Goal: Task Accomplishment & Management: Manage account settings

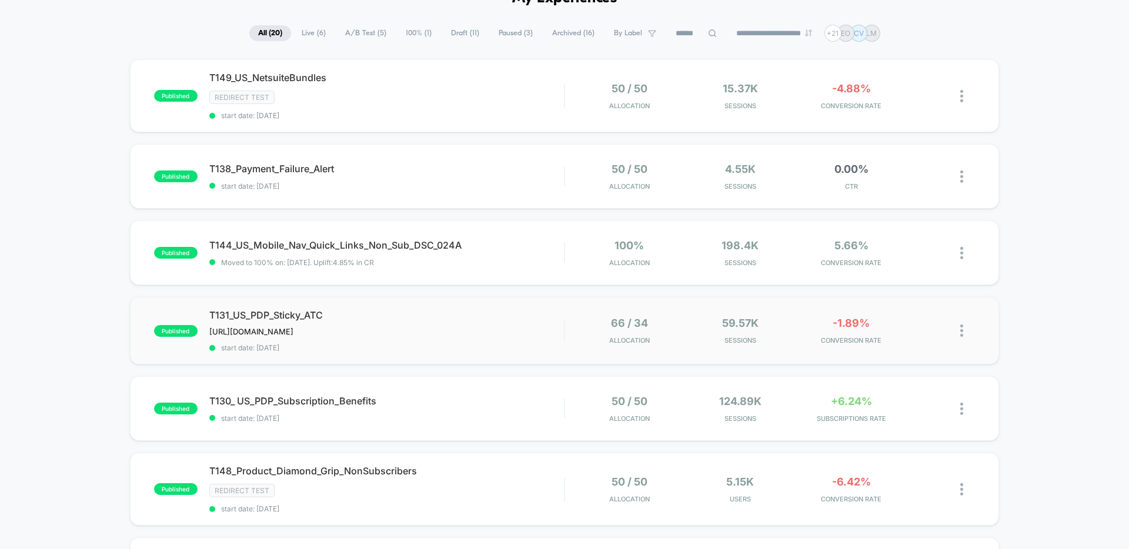
scroll to position [76, 0]
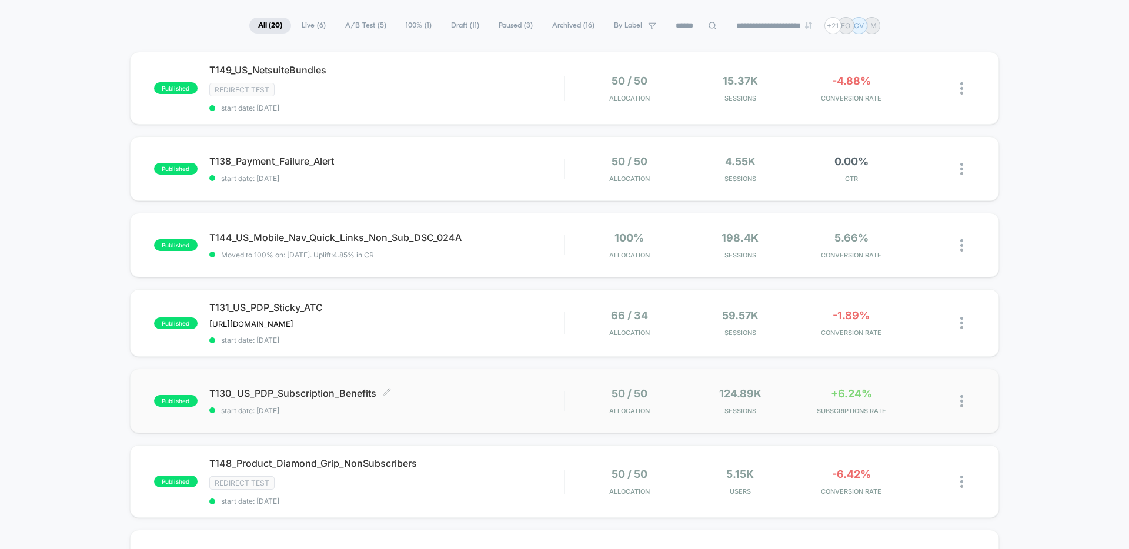
click at [475, 398] on span "T130_ US_PDP_Subscription_Benefits Click to edit experience details" at bounding box center [386, 394] width 355 height 12
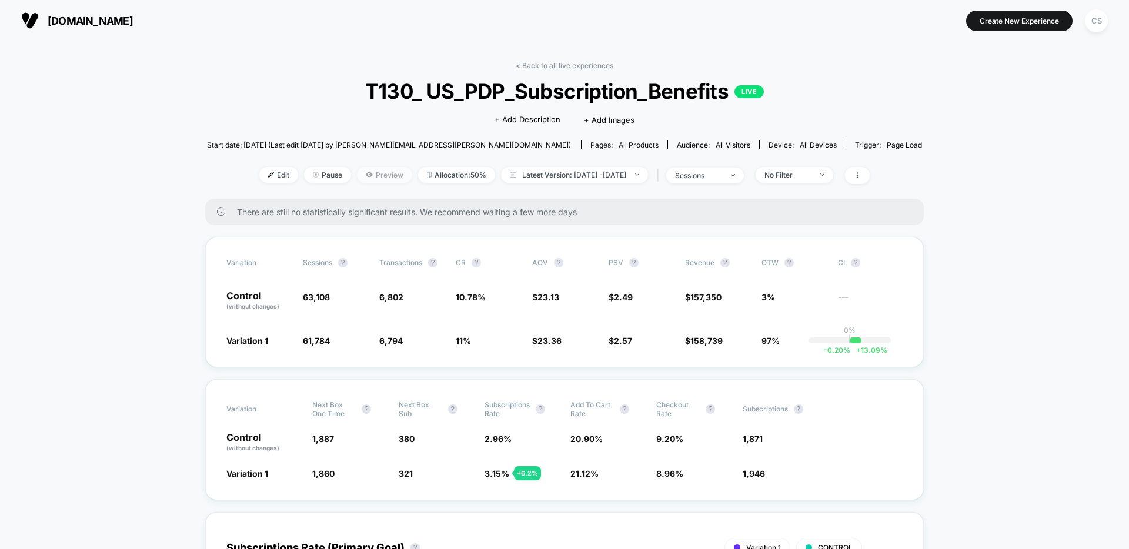
click at [359, 177] on span "Preview" at bounding box center [384, 175] width 55 height 16
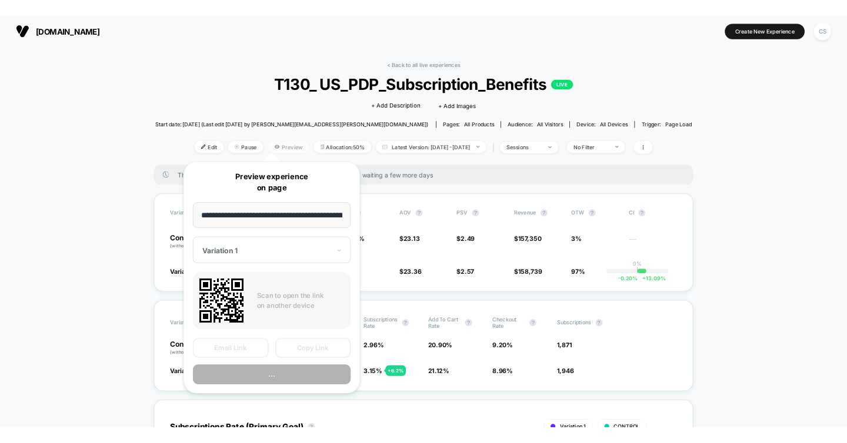
scroll to position [0, 74]
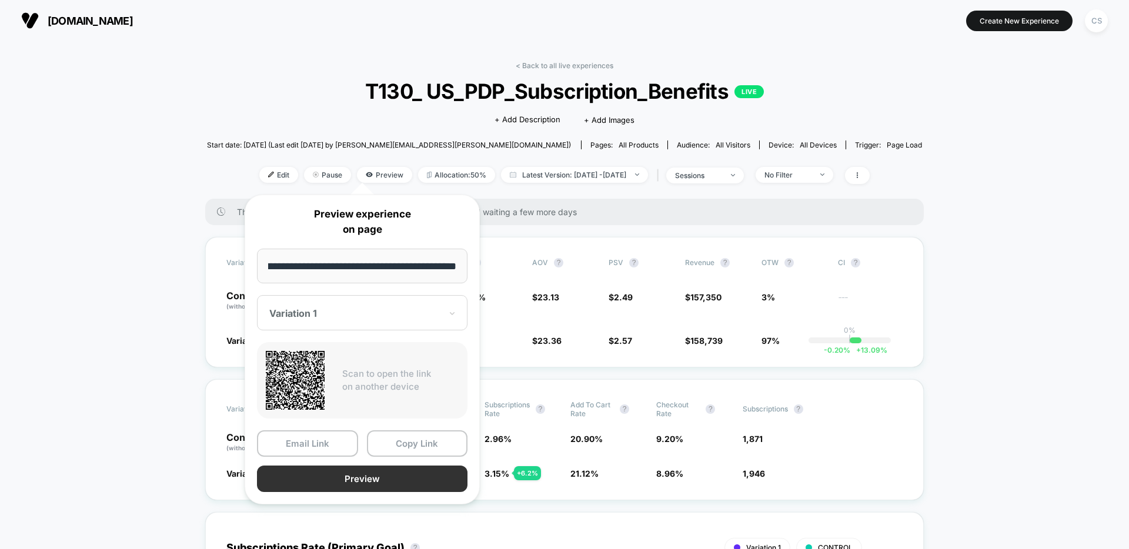
click at [383, 477] on button "Preview" at bounding box center [362, 479] width 211 height 26
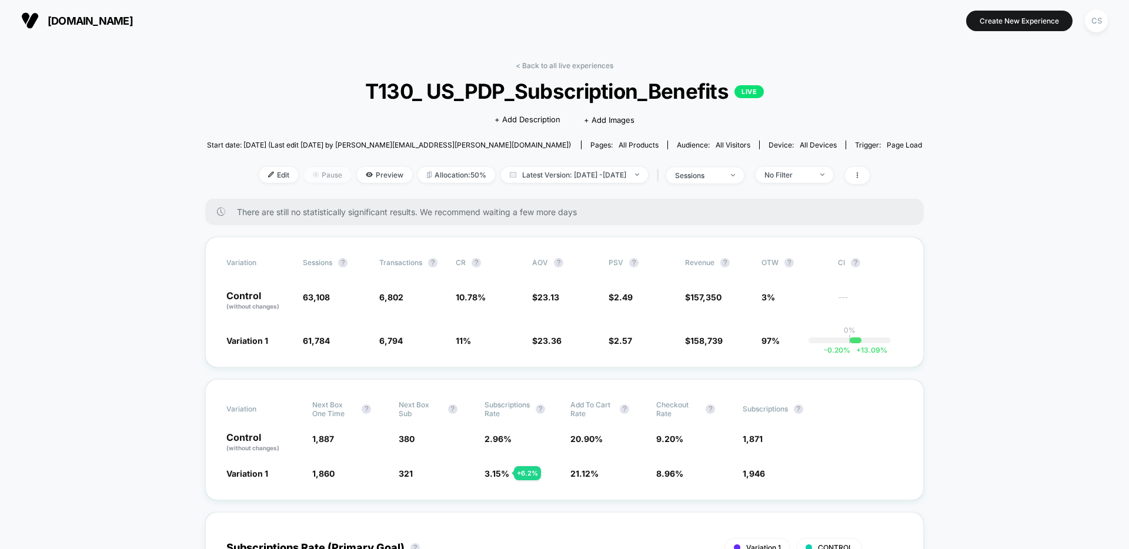
click at [306, 179] on span "Pause" at bounding box center [327, 175] width 47 height 16
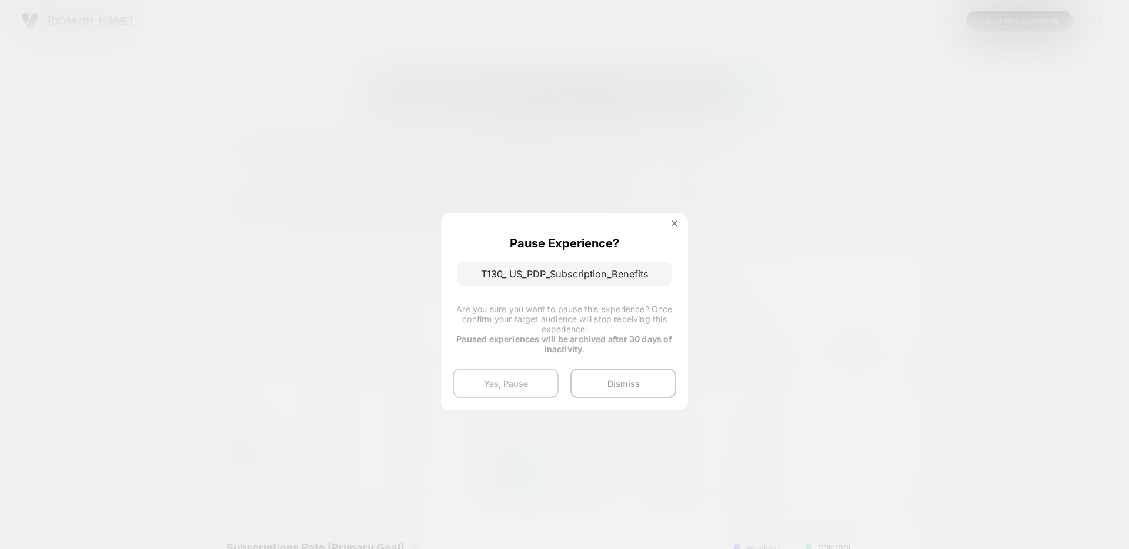
click at [480, 386] on button "Yes, Pause" at bounding box center [506, 383] width 106 height 29
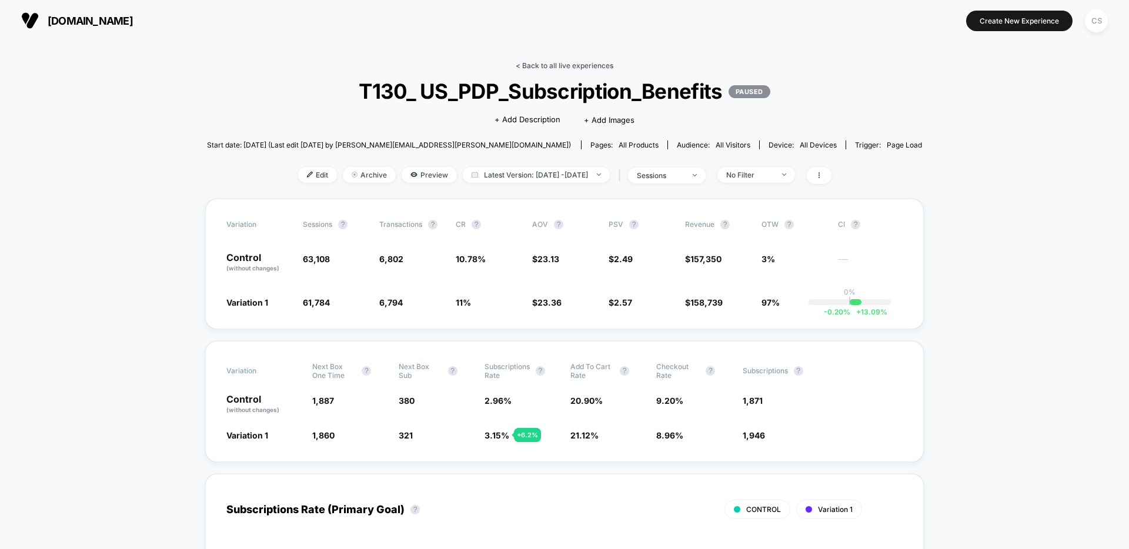
click at [551, 69] on link "< Back to all live experiences" at bounding box center [565, 65] width 98 height 9
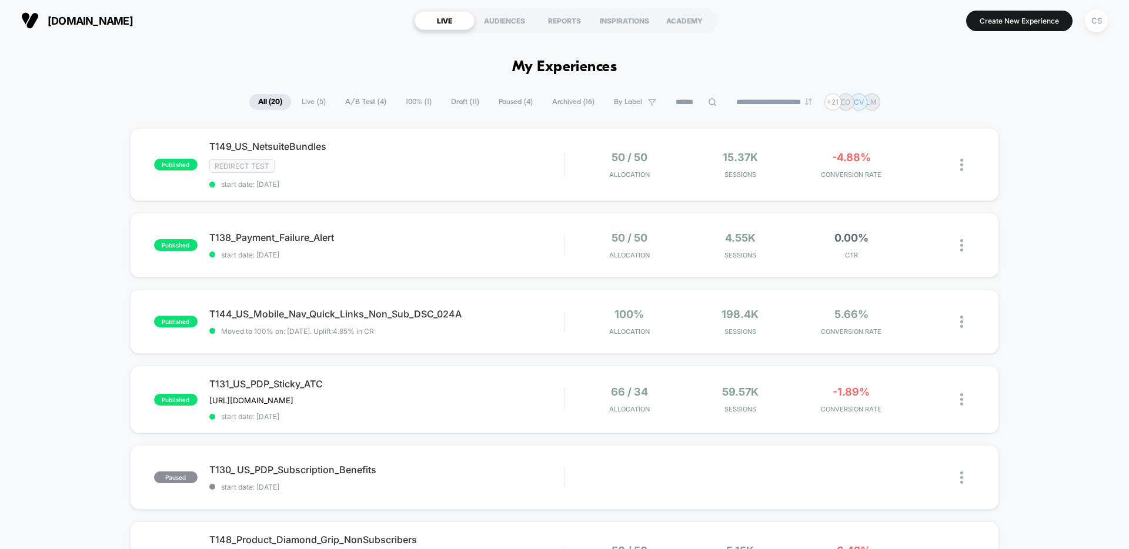
click at [503, 102] on span "Paused ( 4 )" at bounding box center [516, 102] width 52 height 16
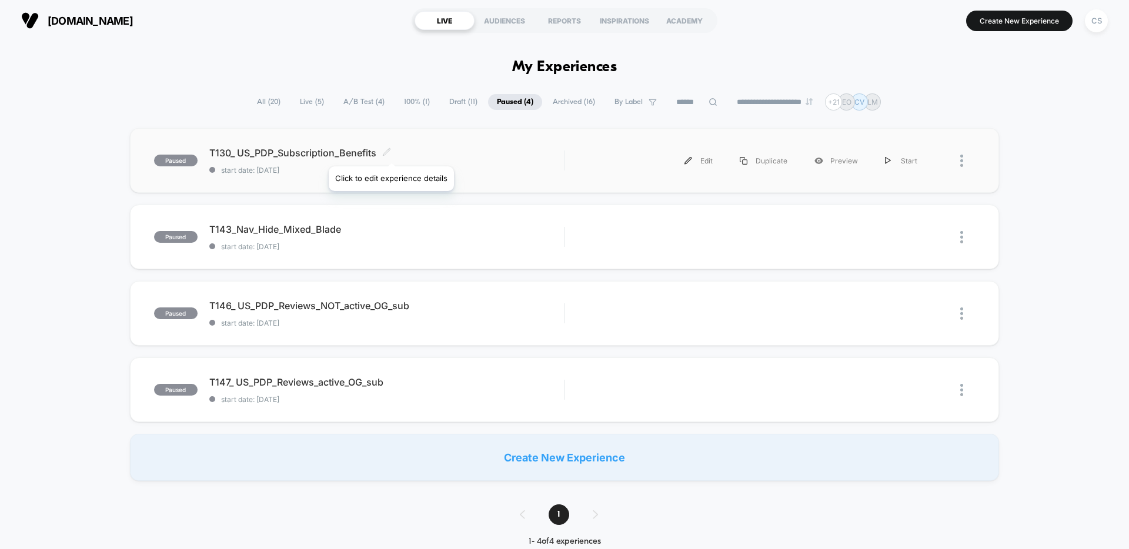
click at [391, 152] on icon at bounding box center [386, 152] width 9 height 9
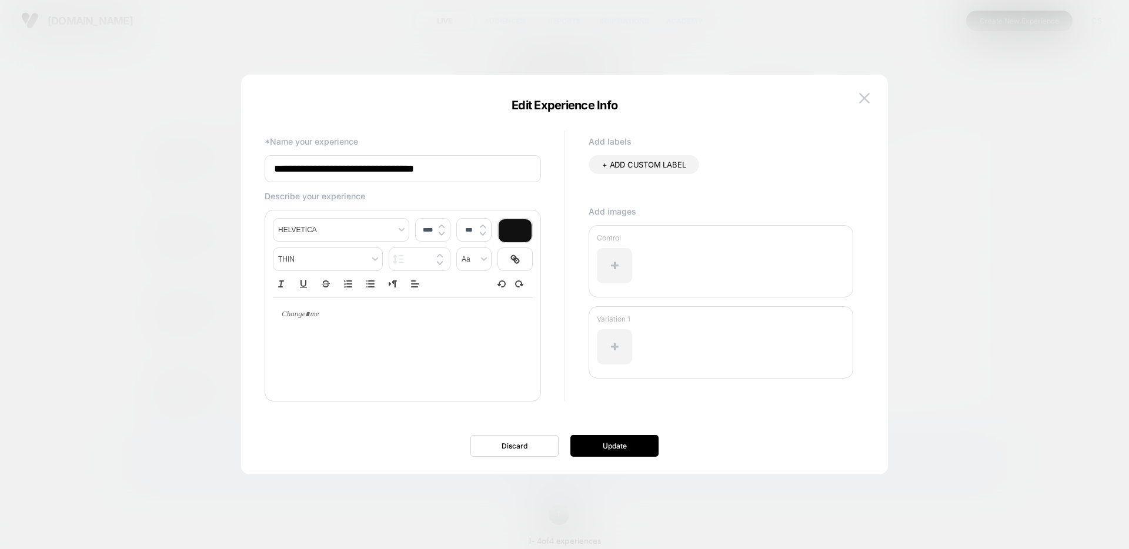
drag, startPoint x: 469, startPoint y: 165, endPoint x: 263, endPoint y: 172, distance: 206.5
click at [263, 172] on div "**********" at bounding box center [559, 274] width 600 height 292
click at [865, 98] on img at bounding box center [864, 98] width 11 height 10
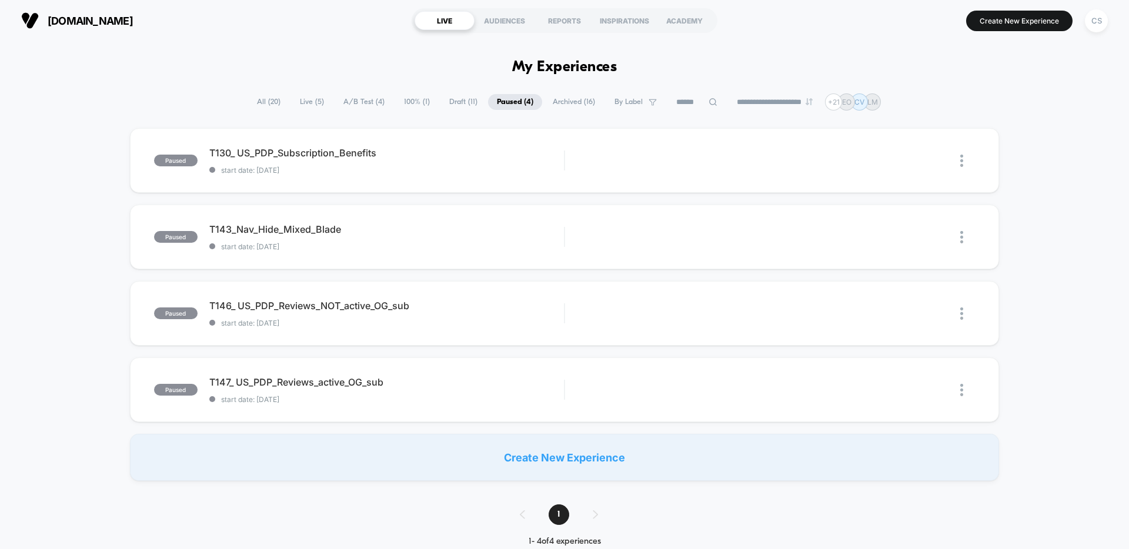
drag, startPoint x: 180, startPoint y: 62, endPoint x: 202, endPoint y: 6, distance: 60.7
